Goal: Contribute content

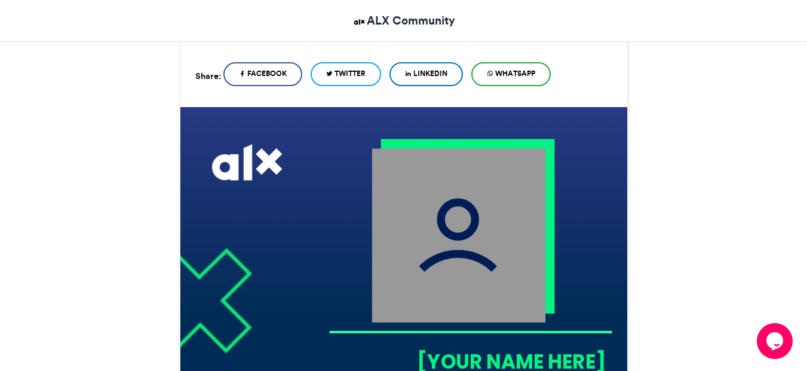
scroll to position [291, 0]
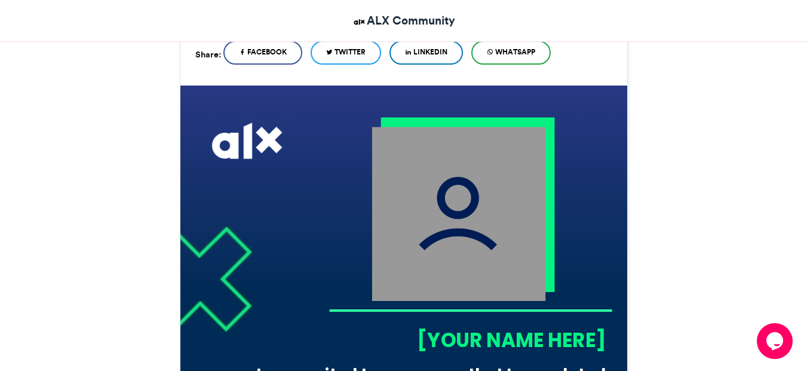
click at [435, 236] on img at bounding box center [459, 214] width 174 height 174
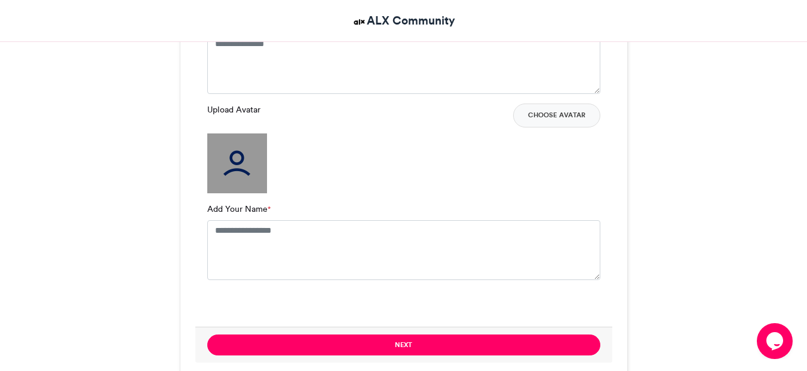
scroll to position [919, 0]
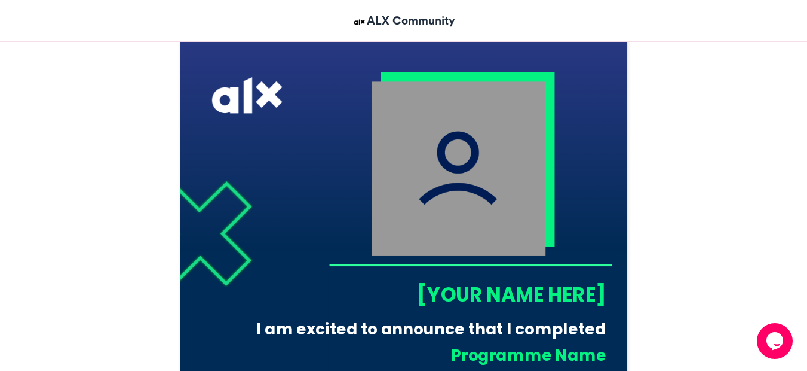
click at [466, 232] on img at bounding box center [459, 168] width 174 height 174
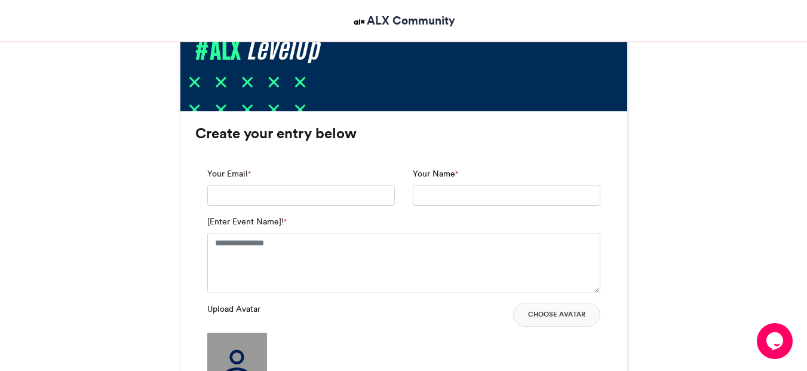
scroll to position [711, 0]
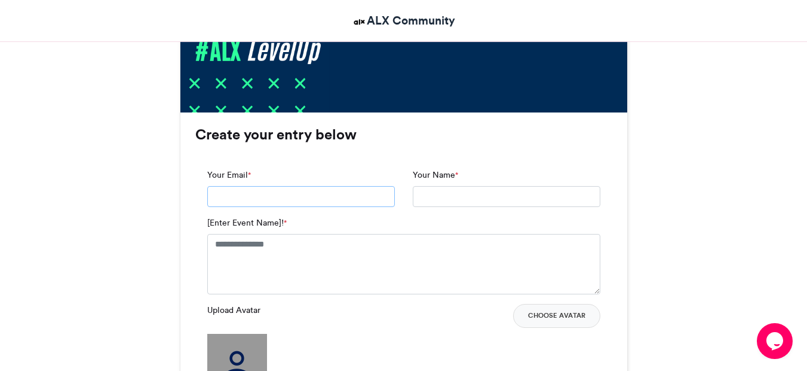
click at [253, 195] on input "Your Email *" at bounding box center [301, 197] width 188 height 22
type input "**********"
click at [448, 190] on input "Your Name *" at bounding box center [507, 197] width 188 height 22
type input "**********"
click at [380, 253] on textarea "[Enter Event Name]! *" at bounding box center [403, 264] width 393 height 60
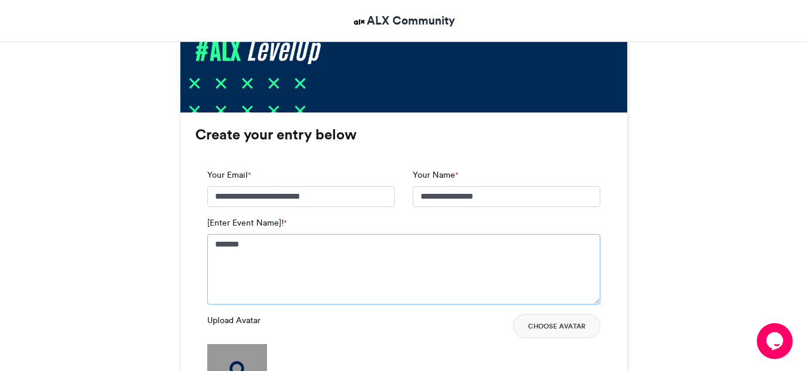
drag, startPoint x: 262, startPoint y: 246, endPoint x: 209, endPoint y: 245, distance: 53.8
click at [209, 245] on textarea "*******" at bounding box center [403, 269] width 393 height 71
paste textarea "**********"
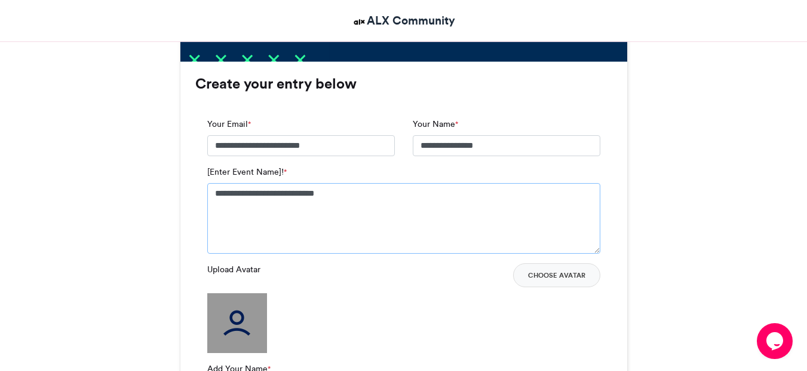
scroll to position [763, 0]
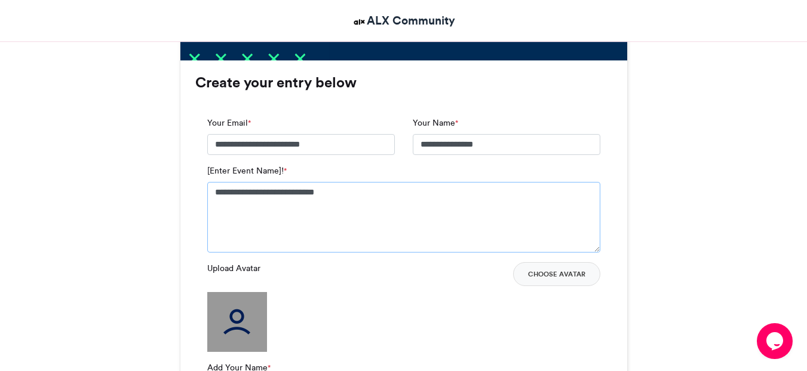
type textarea "**********"
click at [250, 328] on img at bounding box center [237, 322] width 60 height 60
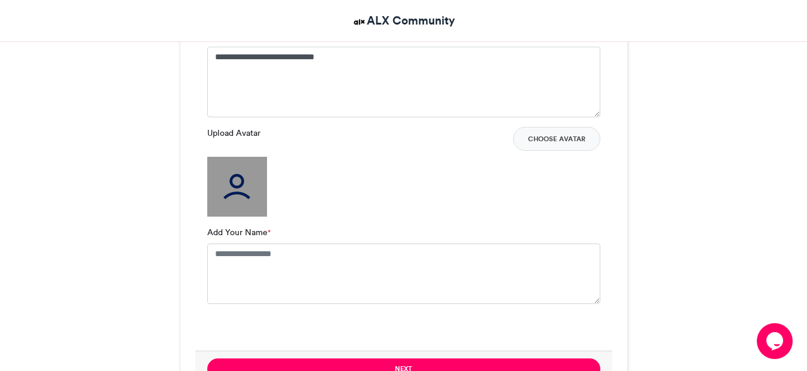
scroll to position [899, 0]
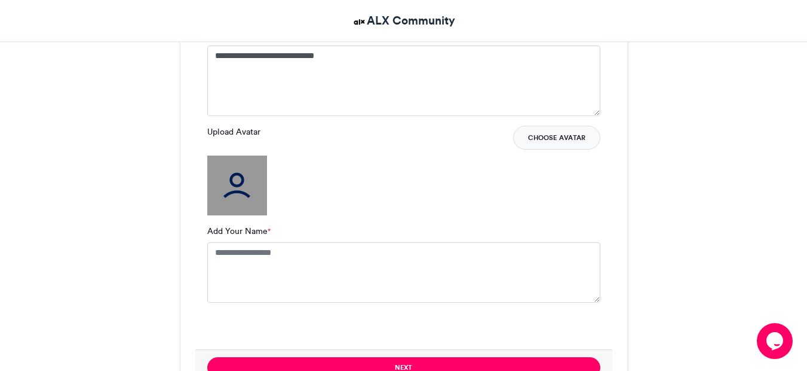
click at [572, 142] on button "Choose Avatar" at bounding box center [556, 138] width 87 height 24
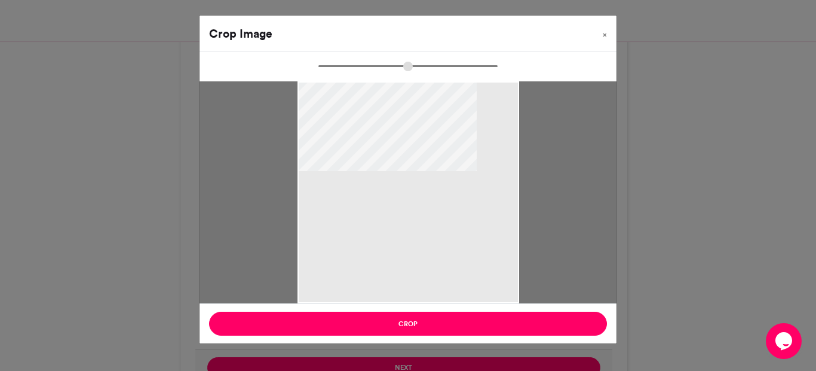
type input "******"
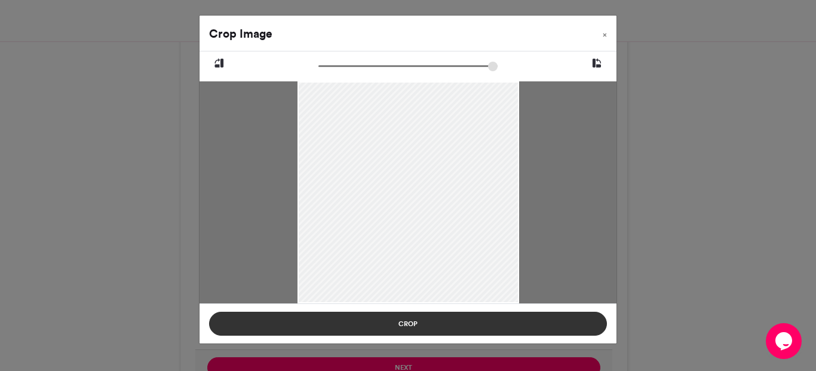
click at [391, 325] on button "Crop" at bounding box center [408, 323] width 398 height 24
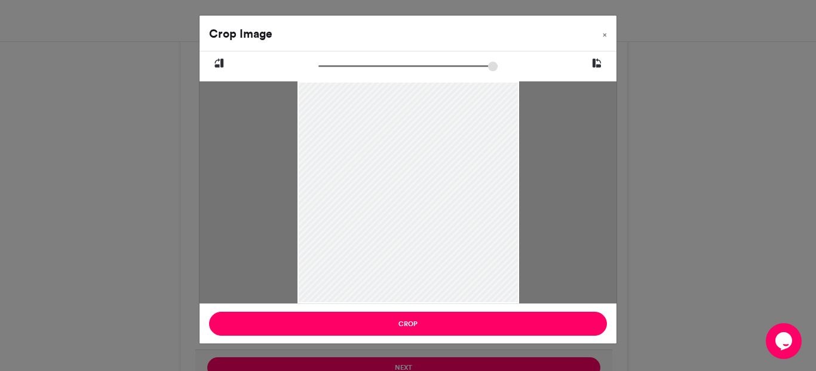
click at [391, 325] on div "Crop Image × Crop" at bounding box center [408, 185] width 816 height 371
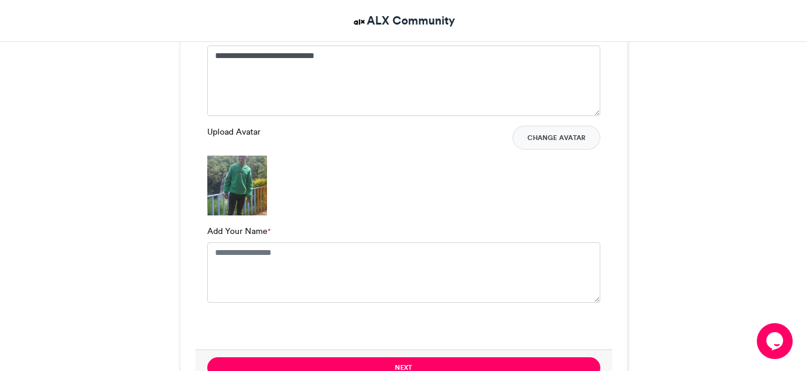
click at [249, 203] on img at bounding box center [237, 185] width 60 height 60
click at [540, 140] on button "Change Avatar" at bounding box center [557, 138] width 88 height 24
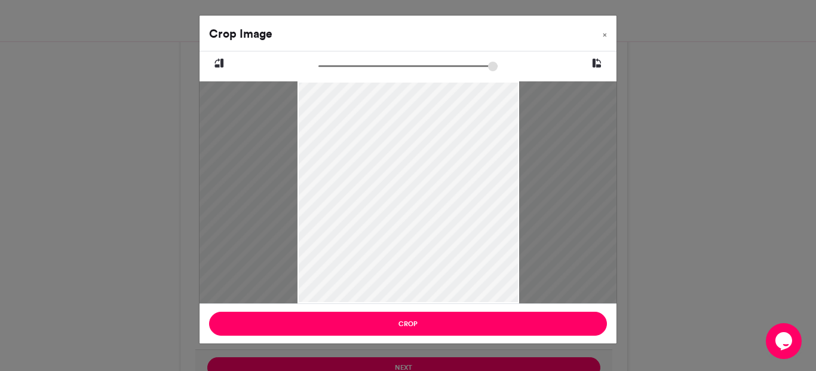
drag, startPoint x: 359, startPoint y: 62, endPoint x: 404, endPoint y: 68, distance: 45.2
click at [393, 66] on input "zoom" at bounding box center [408, 65] width 179 height 11
drag, startPoint x: 404, startPoint y: 68, endPoint x: 355, endPoint y: 80, distance: 50.6
click at [355, 72] on input "zoom" at bounding box center [408, 65] width 179 height 11
drag, startPoint x: 397, startPoint y: 254, endPoint x: 365, endPoint y: 360, distance: 110.8
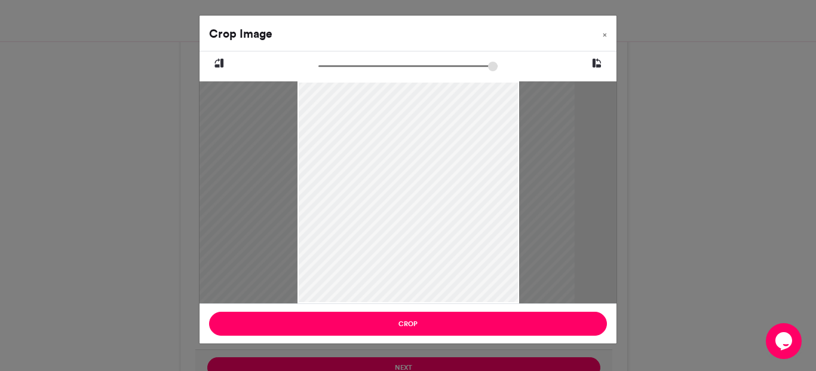
click at [365, 360] on div "Crop Image × Crop" at bounding box center [408, 185] width 816 height 371
drag, startPoint x: 356, startPoint y: 65, endPoint x: 380, endPoint y: 73, distance: 25.1
type input "******"
click at [380, 72] on input "zoom" at bounding box center [408, 65] width 179 height 11
click at [605, 42] on button "×" at bounding box center [604, 32] width 23 height 33
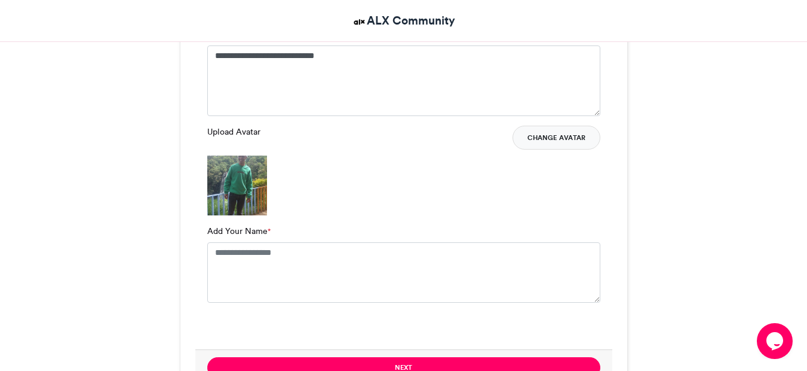
click at [552, 142] on button "Change Avatar" at bounding box center [557, 138] width 88 height 24
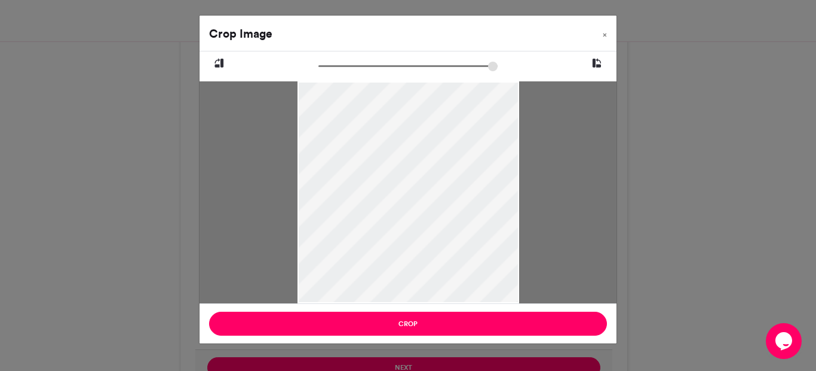
drag, startPoint x: 437, startPoint y: 268, endPoint x: 433, endPoint y: 161, distance: 107.1
click at [433, 161] on div "Crop Image × Crop" at bounding box center [408, 179] width 418 height 329
drag, startPoint x: 438, startPoint y: 174, endPoint x: 501, endPoint y: 188, distance: 64.2
click at [501, 188] on div at bounding box center [428, 209] width 264 height 264
drag, startPoint x: 412, startPoint y: 152, endPoint x: 365, endPoint y: 194, distance: 63.0
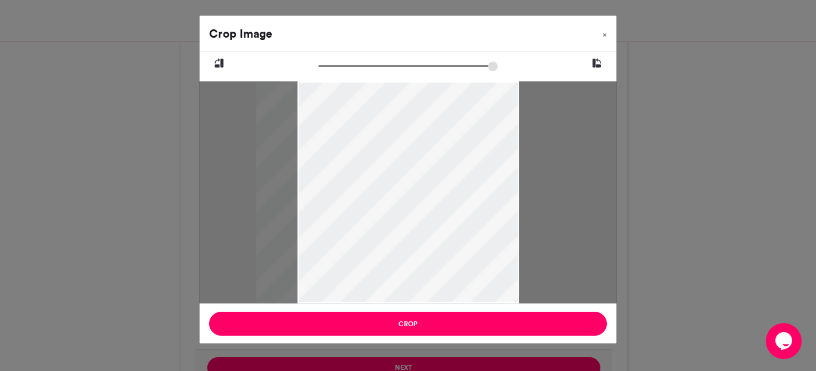
click at [365, 194] on div at bounding box center [388, 213] width 264 height 264
click at [383, 57] on div at bounding box center [408, 63] width 417 height 24
drag, startPoint x: 389, startPoint y: 61, endPoint x: 274, endPoint y: 75, distance: 116.2
click at [319, 72] on input "zoom" at bounding box center [408, 65] width 179 height 11
type input "*****"
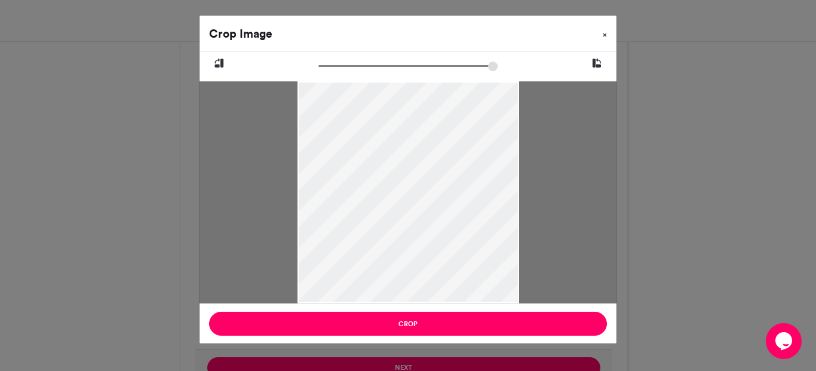
click at [607, 36] on span "×" at bounding box center [605, 34] width 4 height 7
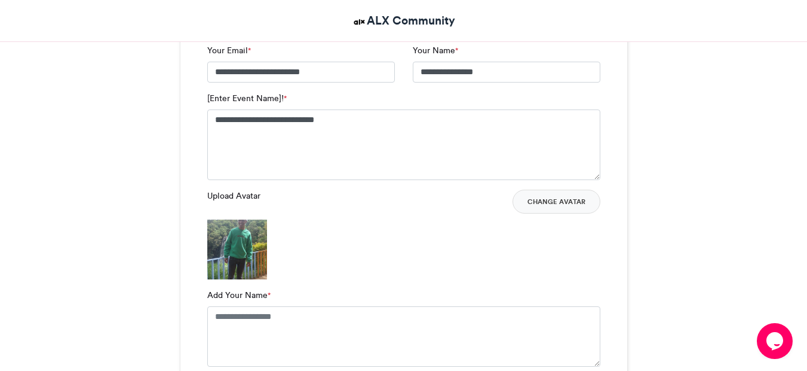
scroll to position [836, 0]
click at [225, 253] on img at bounding box center [237, 249] width 60 height 60
click at [226, 254] on img at bounding box center [237, 249] width 60 height 60
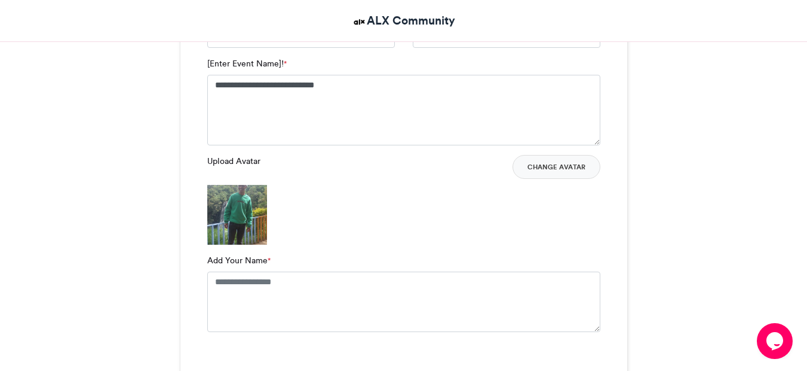
scroll to position [929, 0]
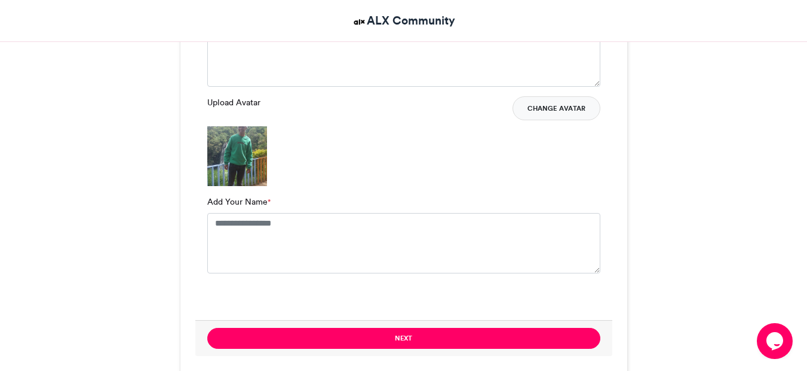
click at [559, 115] on button "Change Avatar" at bounding box center [557, 108] width 88 height 24
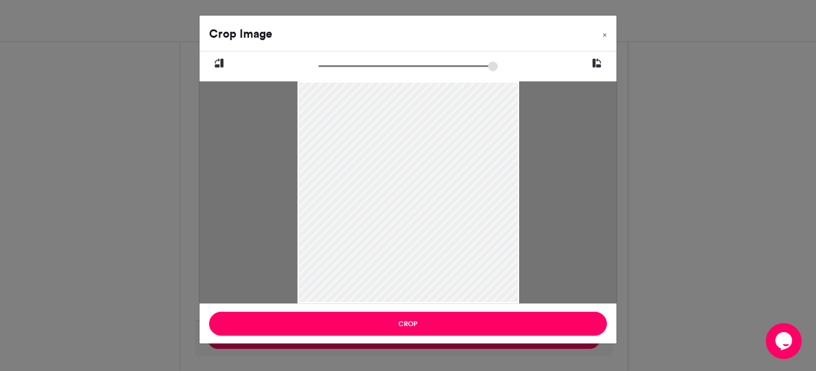
drag, startPoint x: 436, startPoint y: 278, endPoint x: 422, endPoint y: 265, distance: 19.5
click at [422, 265] on div at bounding box center [409, 184] width 222 height 304
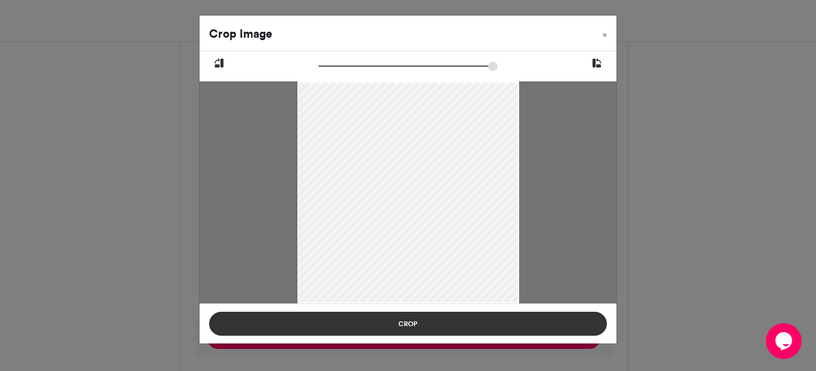
click at [375, 324] on button "Crop" at bounding box center [408, 323] width 398 height 24
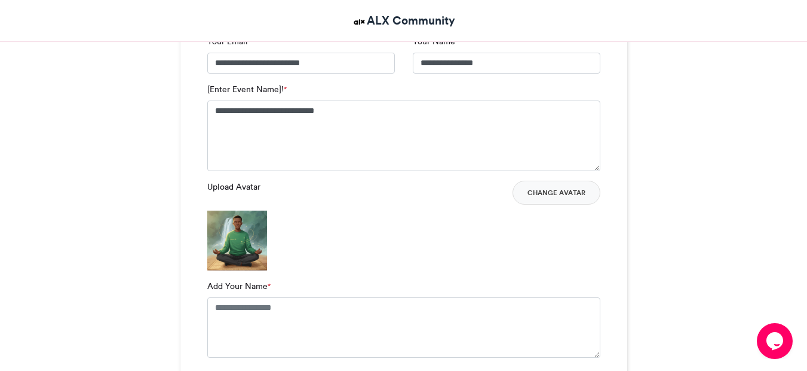
scroll to position [849, 0]
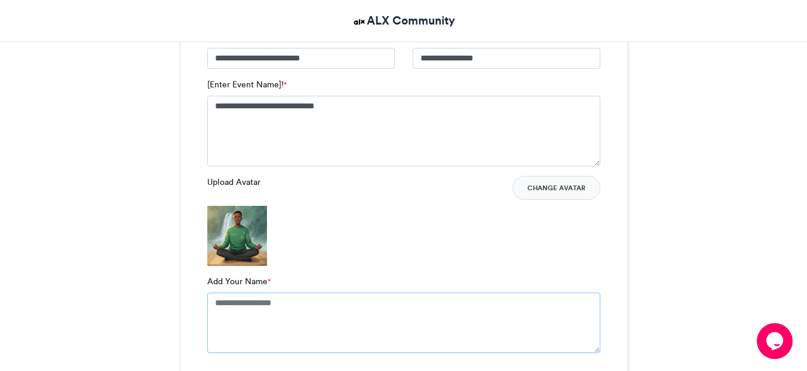
click at [285, 302] on textarea "Add Your Name *" at bounding box center [403, 322] width 393 height 60
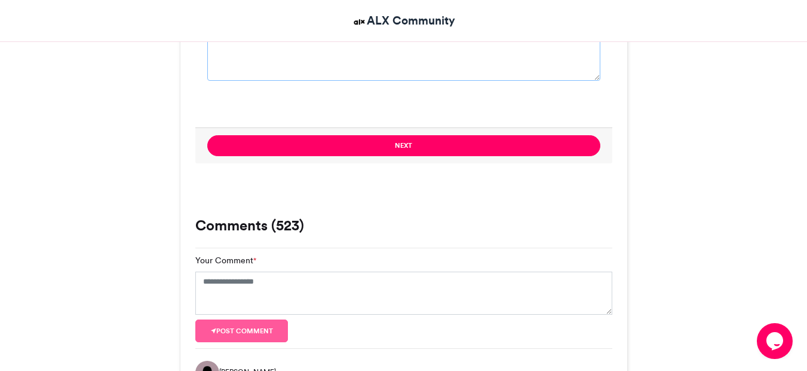
scroll to position [1137, 0]
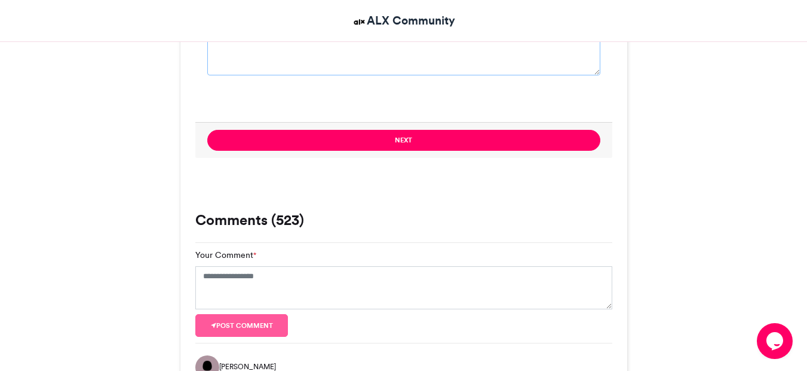
type textarea "**********"
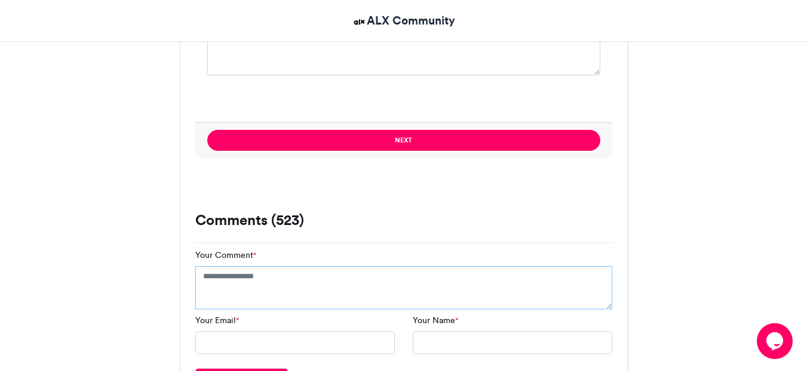
click at [281, 285] on textarea "Your Comment *" at bounding box center [403, 287] width 417 height 43
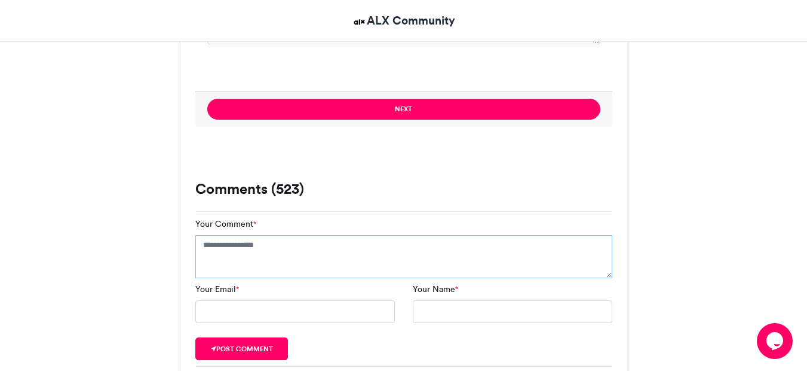
scroll to position [1169, 0]
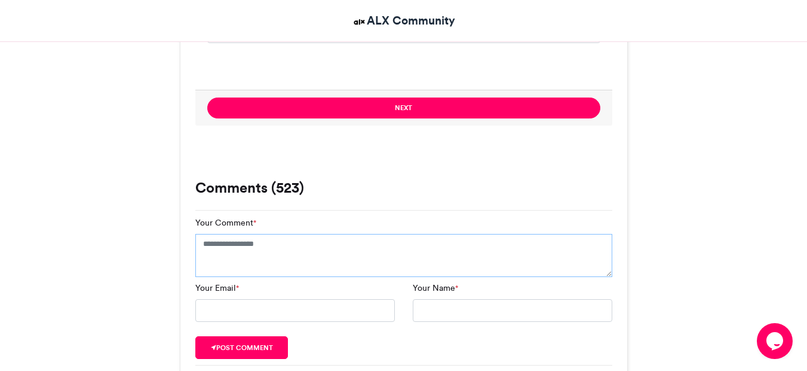
click at [250, 255] on textarea "Your Comment *" at bounding box center [403, 255] width 417 height 43
paste textarea "**********"
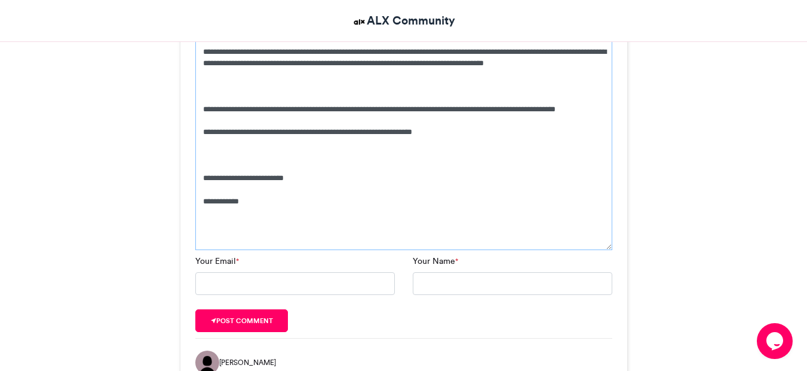
scroll to position [1662, 0]
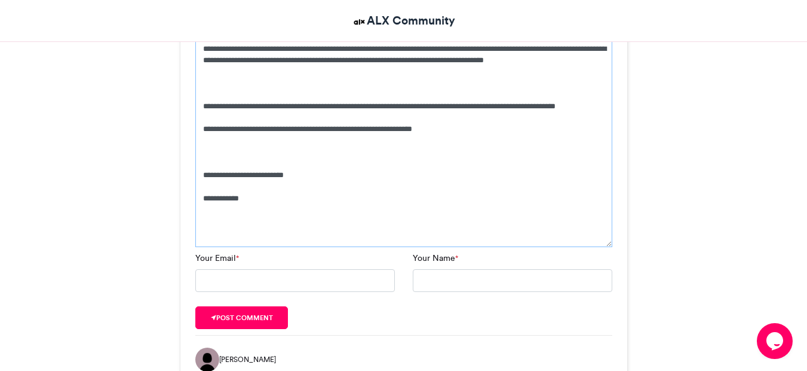
type textarea "**********"
click at [222, 276] on input "Your Email *" at bounding box center [295, 280] width 200 height 23
type input "**********"
click at [444, 291] on input "Your Name *" at bounding box center [513, 280] width 200 height 23
click at [445, 276] on input "**********" at bounding box center [513, 280] width 200 height 23
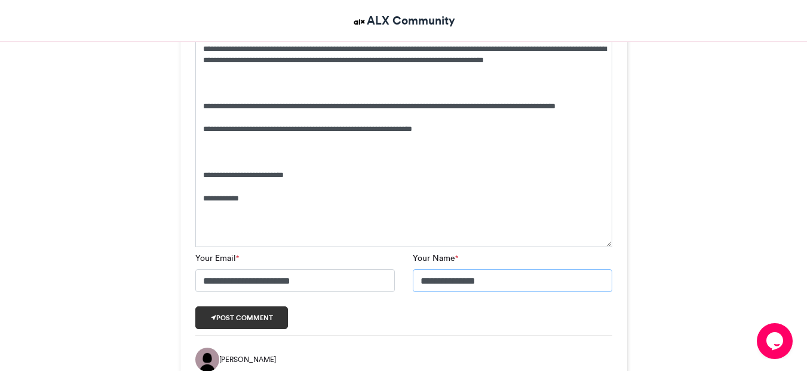
type input "**********"
click at [268, 324] on button "Post comment" at bounding box center [241, 317] width 93 height 23
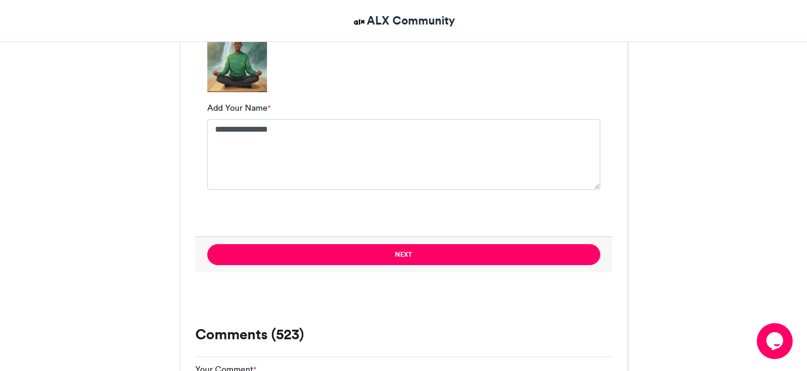
scroll to position [1014, 0]
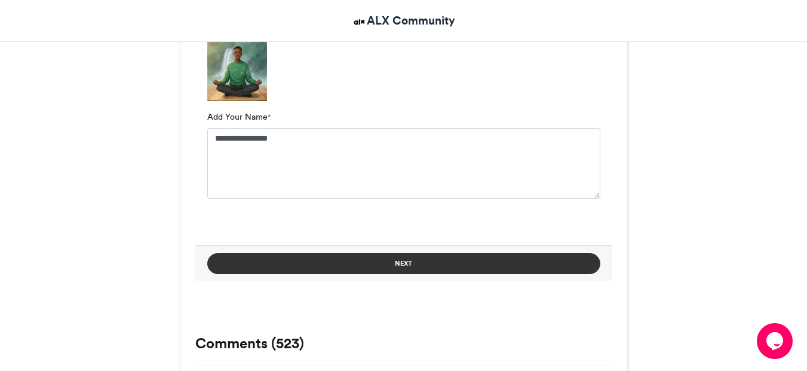
click at [259, 262] on button "Next" at bounding box center [403, 263] width 393 height 21
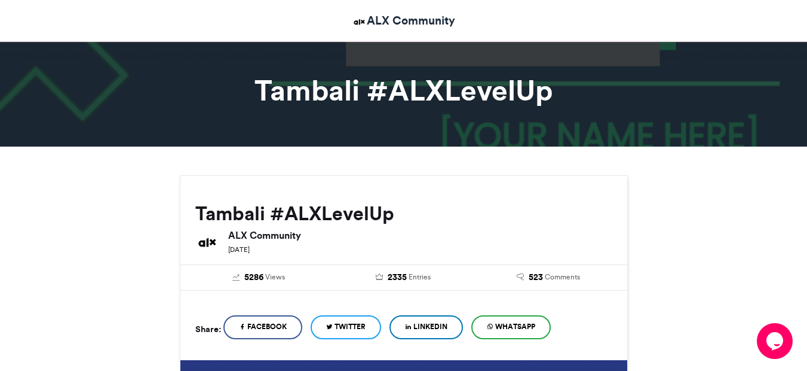
scroll to position [18, 0]
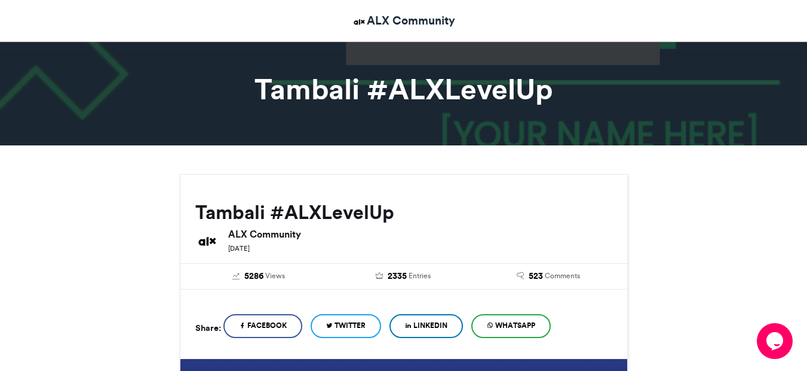
click at [430, 327] on span "LinkedIn" at bounding box center [431, 325] width 34 height 11
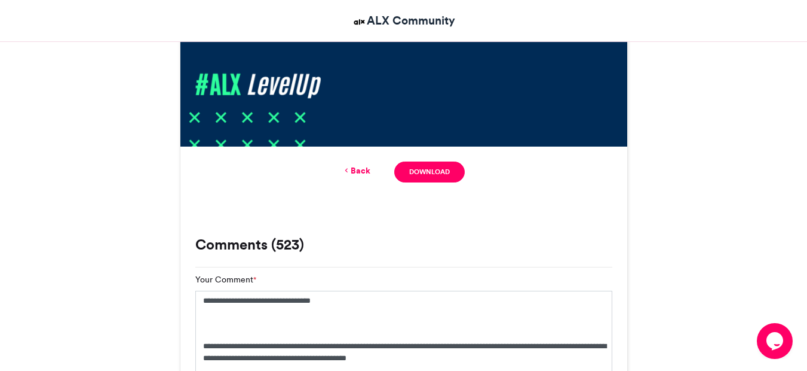
scroll to position [727, 0]
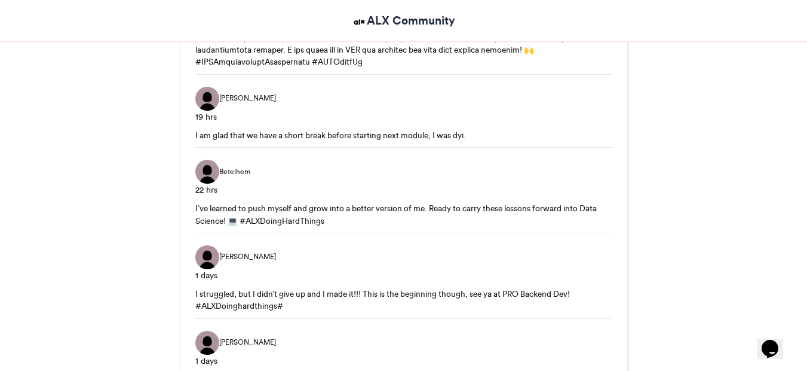
scroll to position [1639, 0]
